Goal: Navigation & Orientation: Go to known website

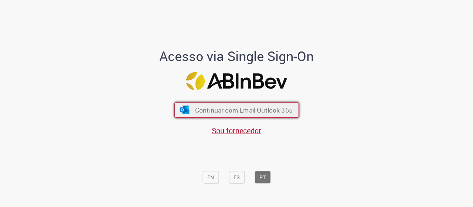
click at [223, 112] on span "Continuar com Email Outlook 365" at bounding box center [244, 109] width 98 height 9
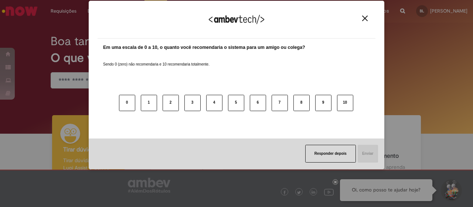
click at [284, 146] on div "Responder depois Enviar" at bounding box center [237, 153] width 296 height 31
click at [366, 16] on img "Close" at bounding box center [365, 19] width 6 height 6
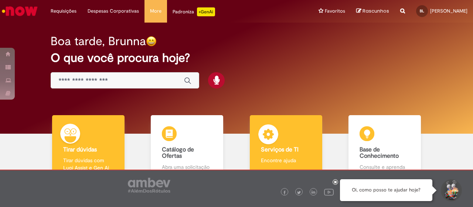
click at [286, 154] on div "Serviços de TI Serviços de TI Encontre ajuda" at bounding box center [286, 147] width 72 height 64
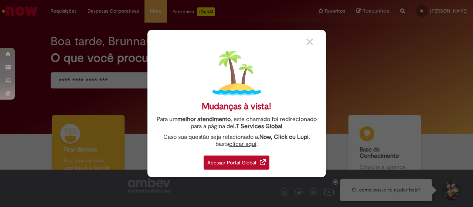
click at [248, 162] on div "Acessar Portal Global" at bounding box center [237, 162] width 66 height 14
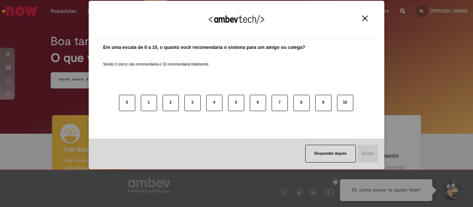
click at [365, 17] on img "Close" at bounding box center [365, 19] width 6 height 6
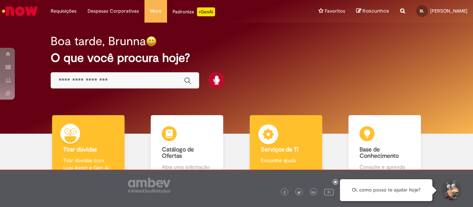
click at [275, 148] on b "Serviços de TI" at bounding box center [280, 149] width 38 height 7
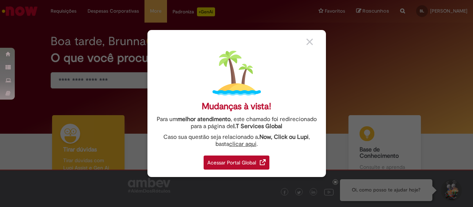
click at [219, 165] on div "Acessar Portal Global" at bounding box center [237, 162] width 66 height 14
